Goal: Information Seeking & Learning: Find specific fact

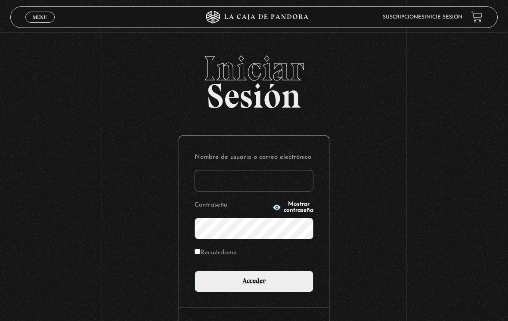
type input "[EMAIL_ADDRESS][DOMAIN_NAME]"
click at [254, 284] on input "Acceder" at bounding box center [254, 282] width 119 height 22
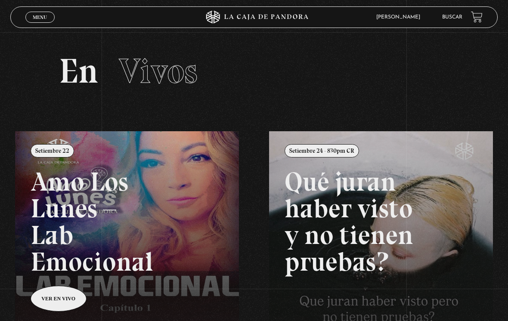
click at [452, 12] on li "Buscar" at bounding box center [452, 17] width 20 height 12
click at [451, 20] on link "Buscar" at bounding box center [452, 17] width 20 height 5
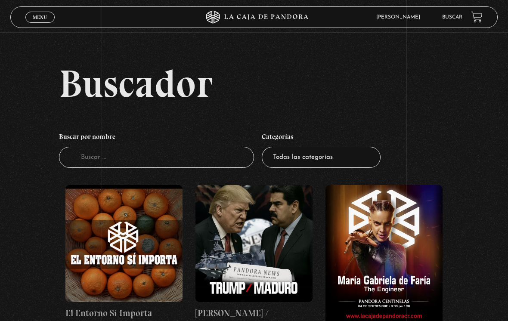
click at [112, 157] on input "Buscador" at bounding box center [156, 157] width 195 height 21
type input "[PERSON_NAME]"
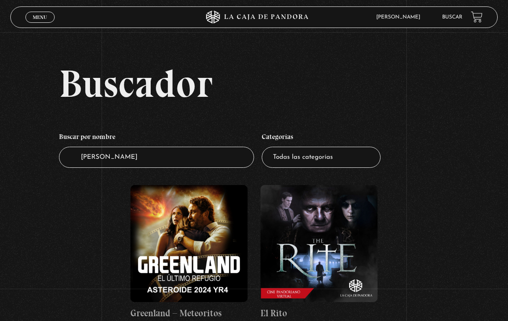
click at [299, 244] on figure at bounding box center [319, 243] width 117 height 117
